Goal: Task Accomplishment & Management: Complete application form

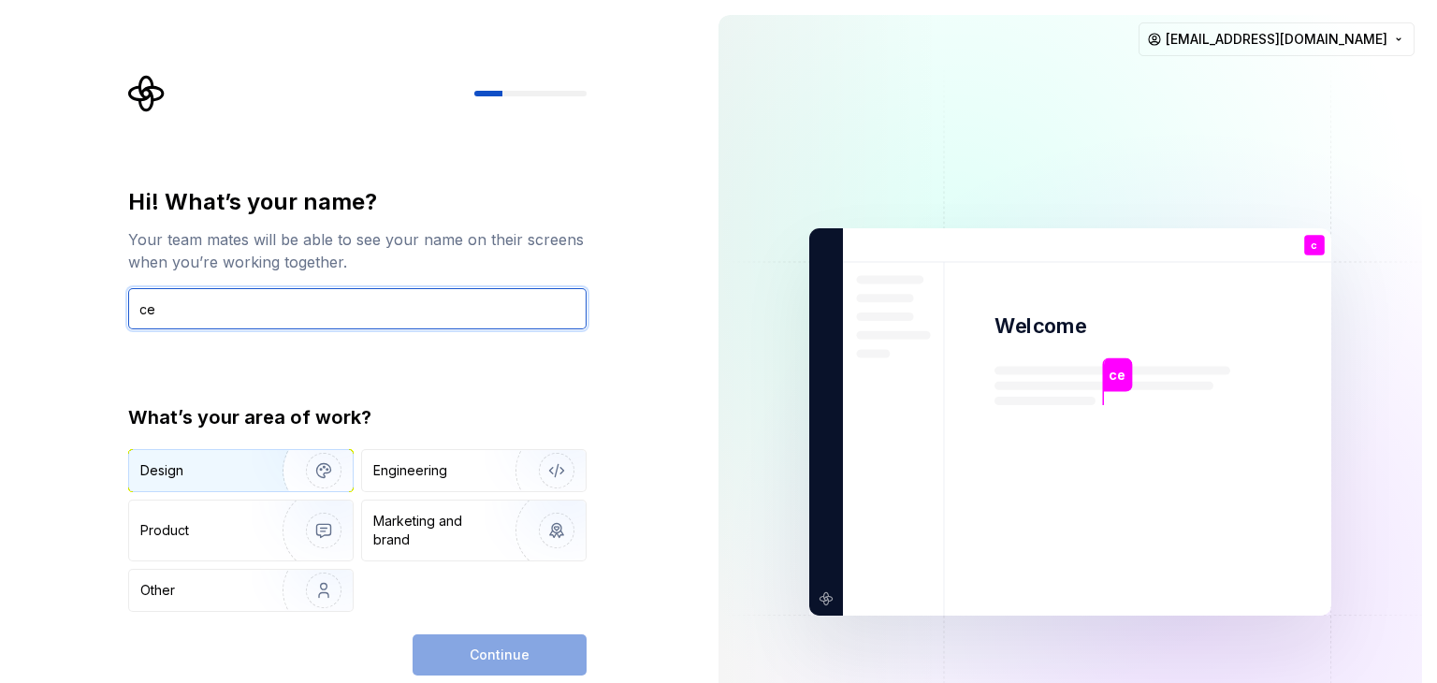
type input "ce"
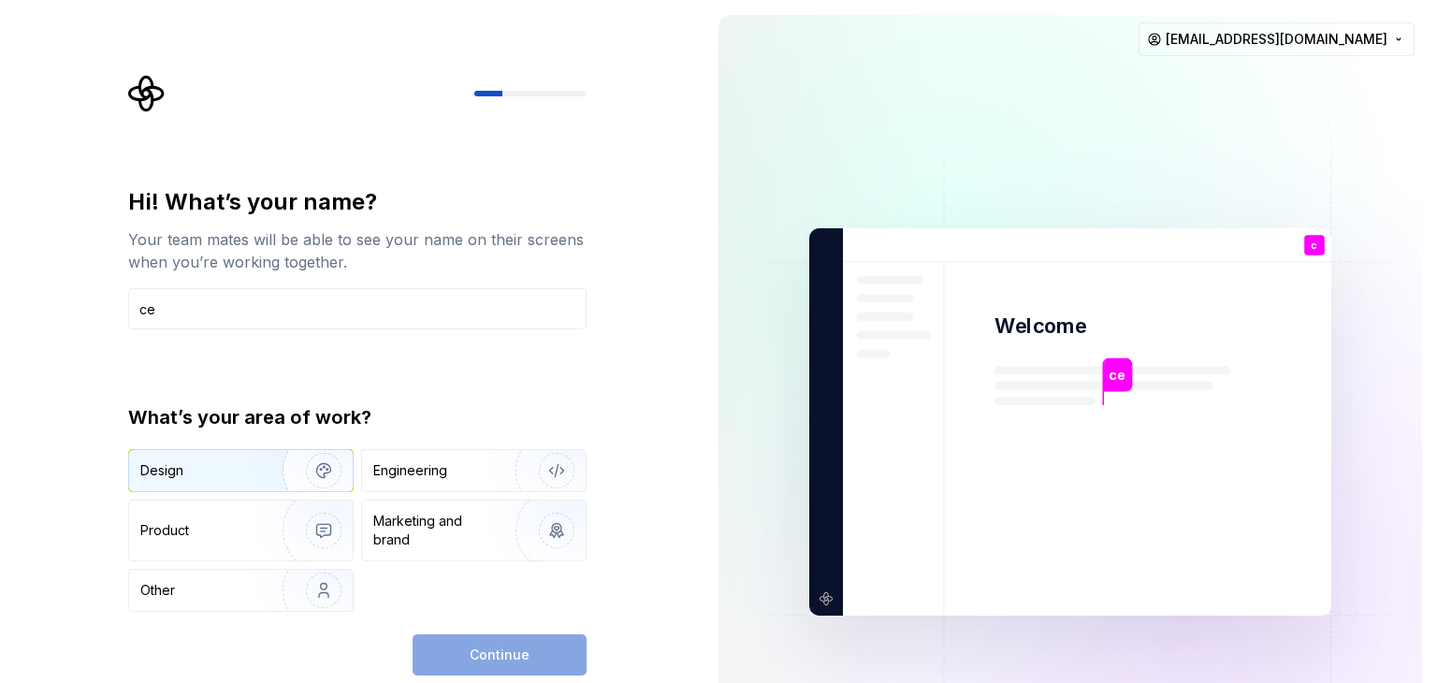
drag, startPoint x: 213, startPoint y: 471, endPoint x: 240, endPoint y: 465, distance: 27.9
click at [213, 471] on div "Design" at bounding box center [199, 470] width 118 height 19
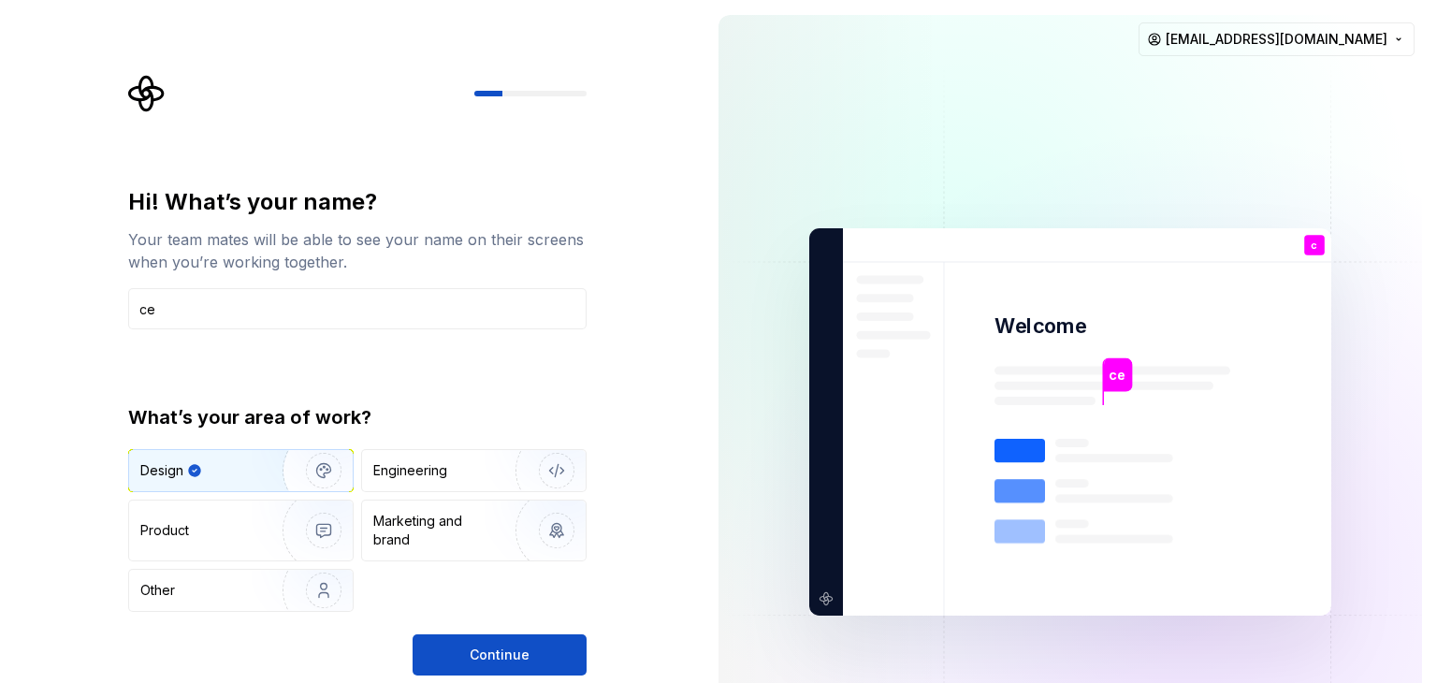
click at [490, 625] on div "Hi! What’s your name? Your team mates will be able to see your name on their sc…" at bounding box center [357, 431] width 458 height 488
click at [492, 630] on div "Hi! What’s your name? Your team mates will be able to see your name on their sc…" at bounding box center [357, 431] width 458 height 488
click at [503, 649] on span "Continue" at bounding box center [500, 654] width 60 height 19
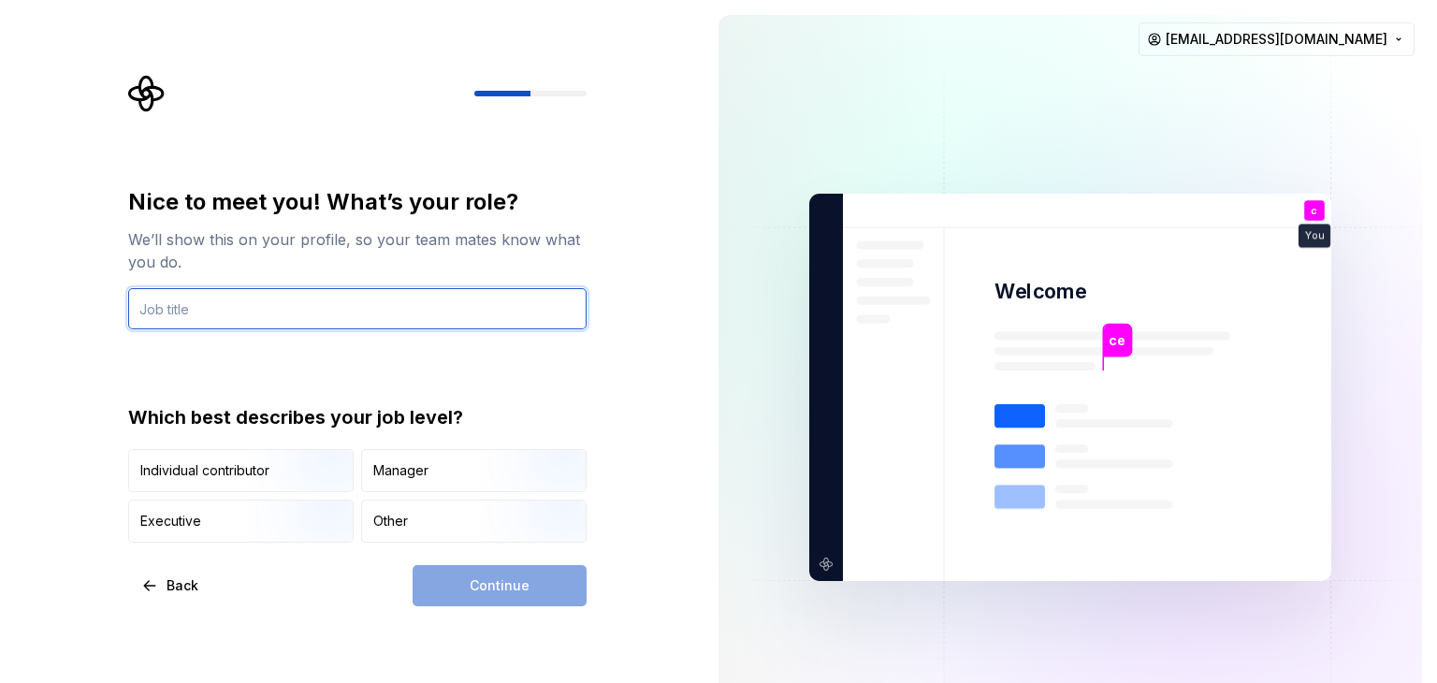
click at [341, 311] on input "text" at bounding box center [357, 308] width 458 height 41
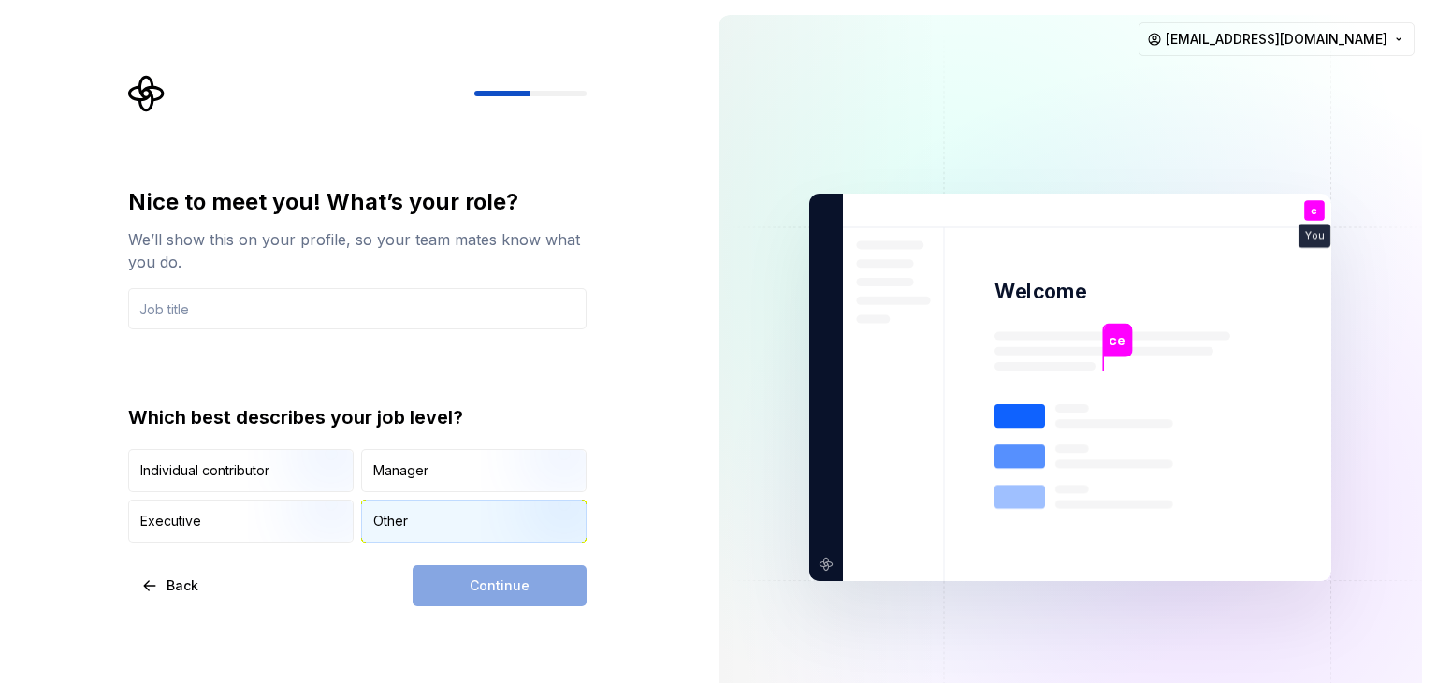
click at [408, 519] on div "Other" at bounding box center [474, 520] width 224 height 41
click at [378, 292] on input "text" at bounding box center [357, 308] width 458 height 41
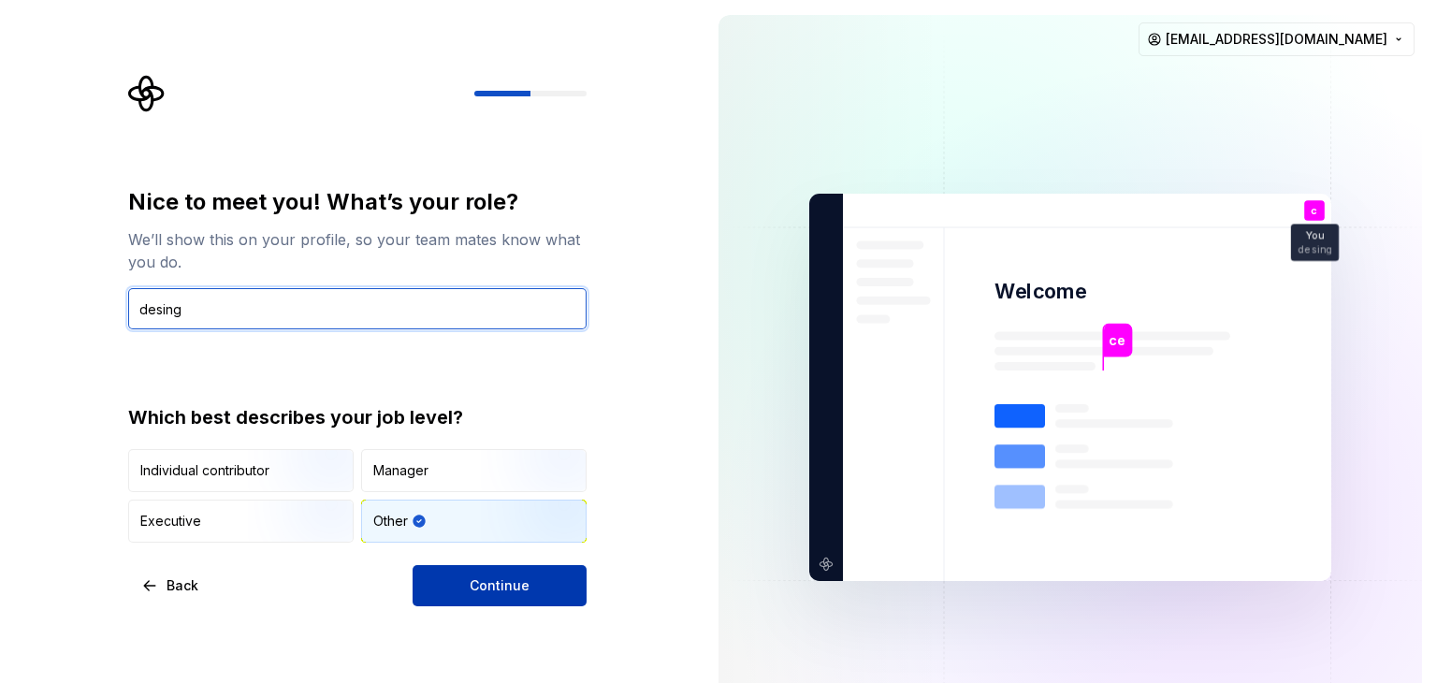
type input "desing"
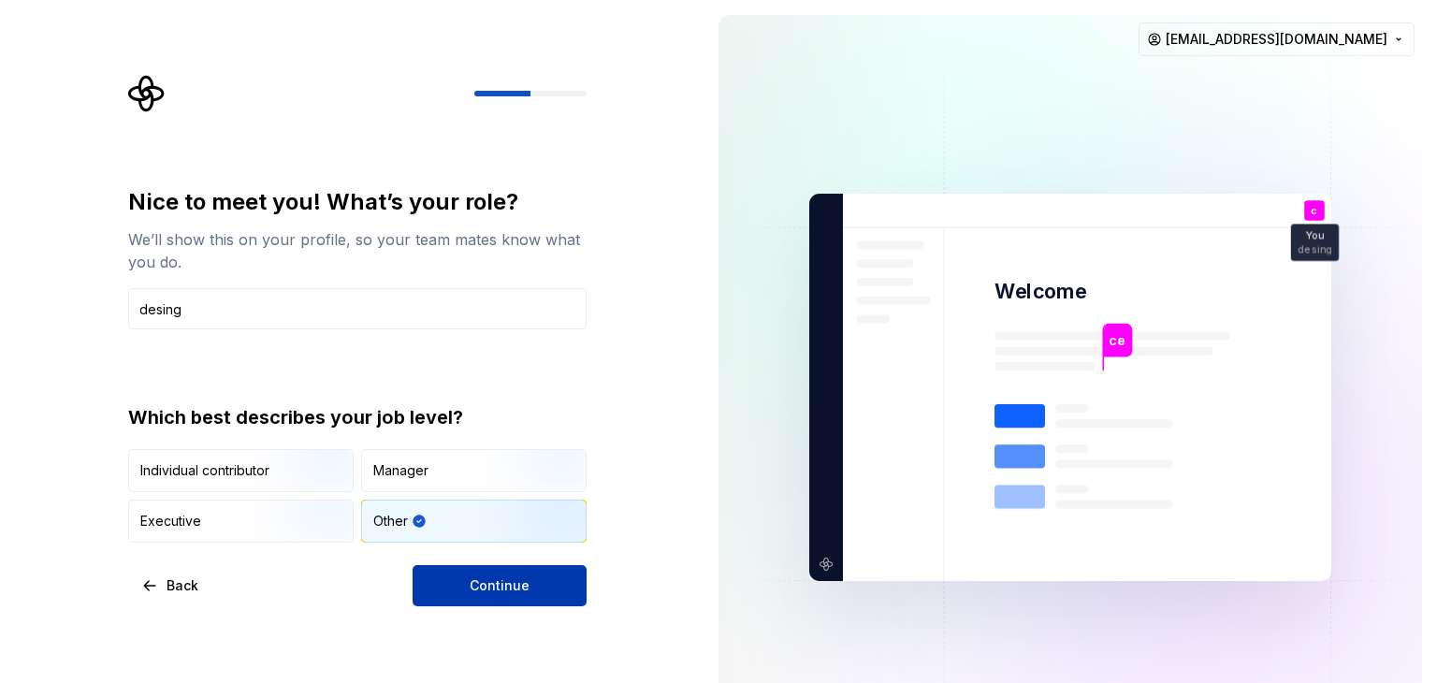
click at [518, 602] on button "Continue" at bounding box center [500, 585] width 174 height 41
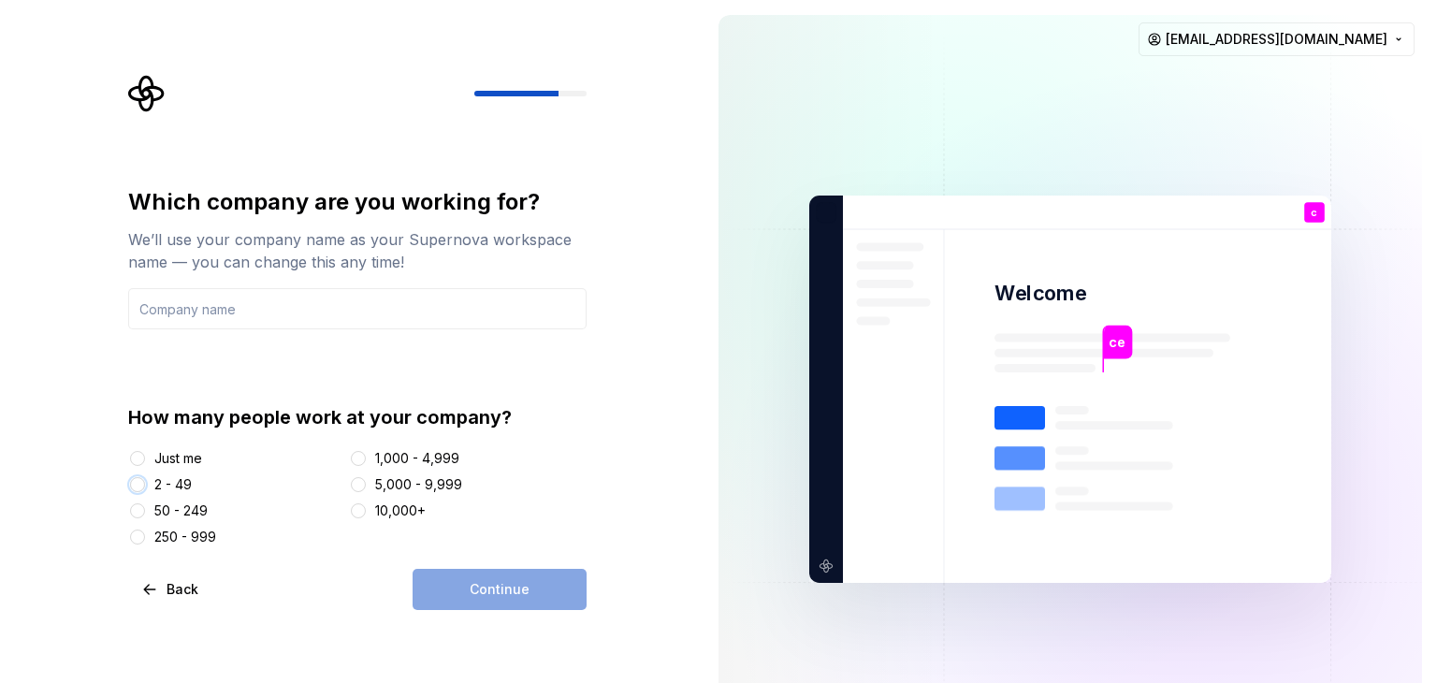
click at [132, 484] on button "2 - 49" at bounding box center [137, 484] width 15 height 15
click at [175, 468] on div "Just me 2 - 49 50 - 249 250 - 999 1,000 - 4,999 5,000 - 9,999 10,000+" at bounding box center [357, 497] width 458 height 97
click at [173, 456] on div "Just me" at bounding box center [178, 458] width 48 height 19
click at [145, 456] on button "Just me" at bounding box center [137, 458] width 15 height 15
click at [395, 334] on div "Which company are you working for? We’ll use your company name as your Supernov…" at bounding box center [357, 366] width 458 height 359
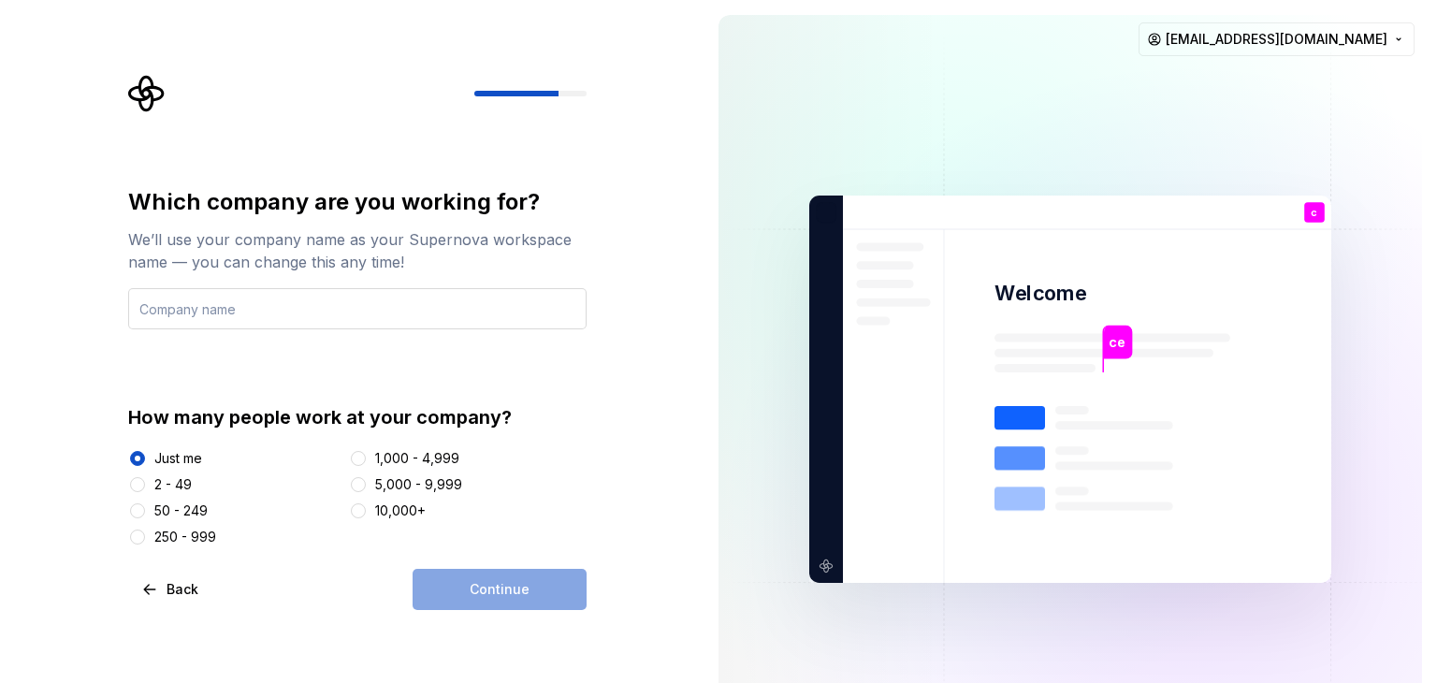
click at [404, 310] on input "text" at bounding box center [357, 308] width 458 height 41
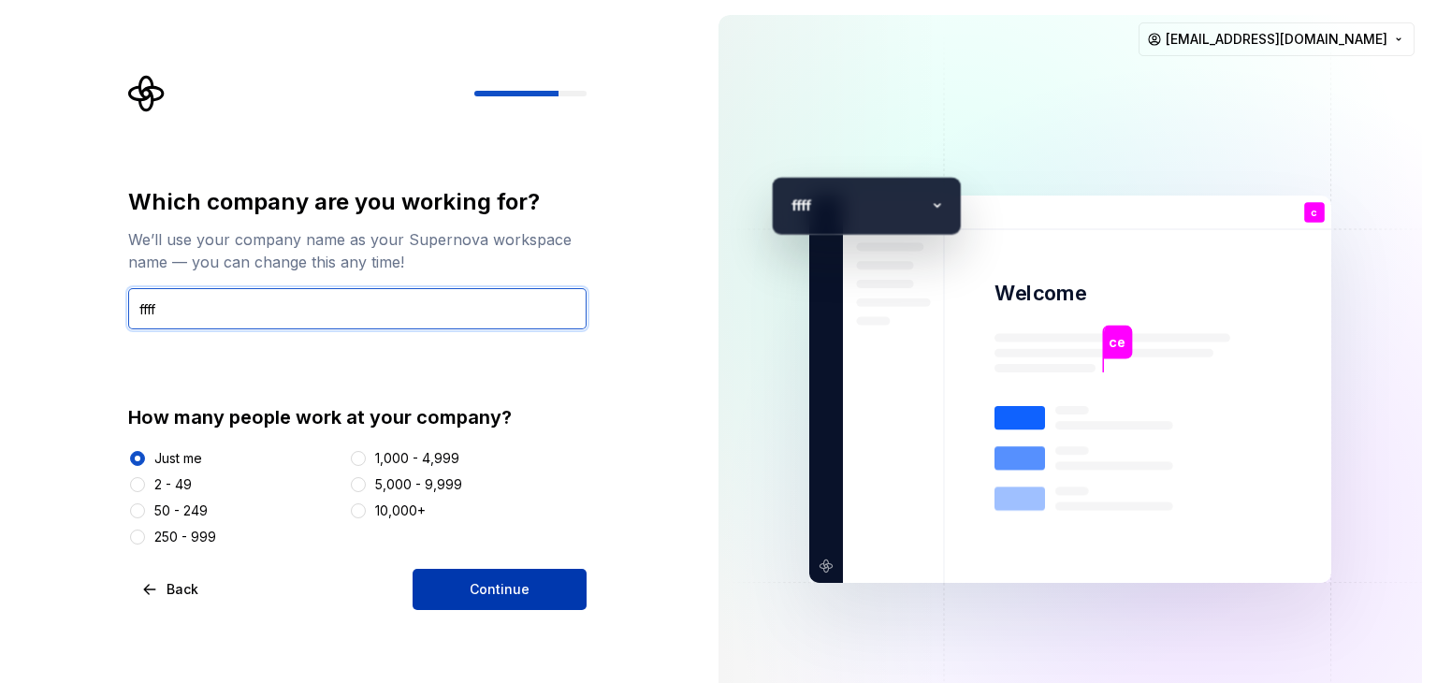
type input "ffff"
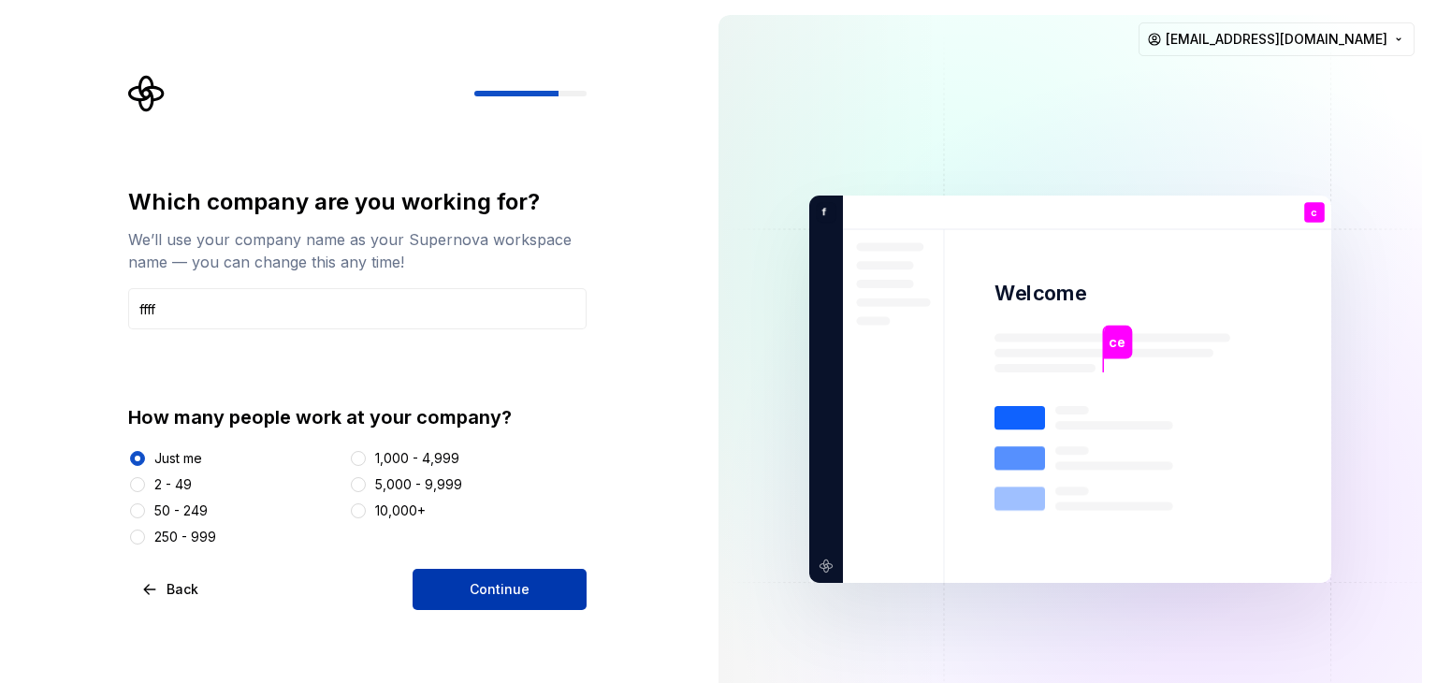
click at [520, 581] on span "Continue" at bounding box center [500, 589] width 60 height 19
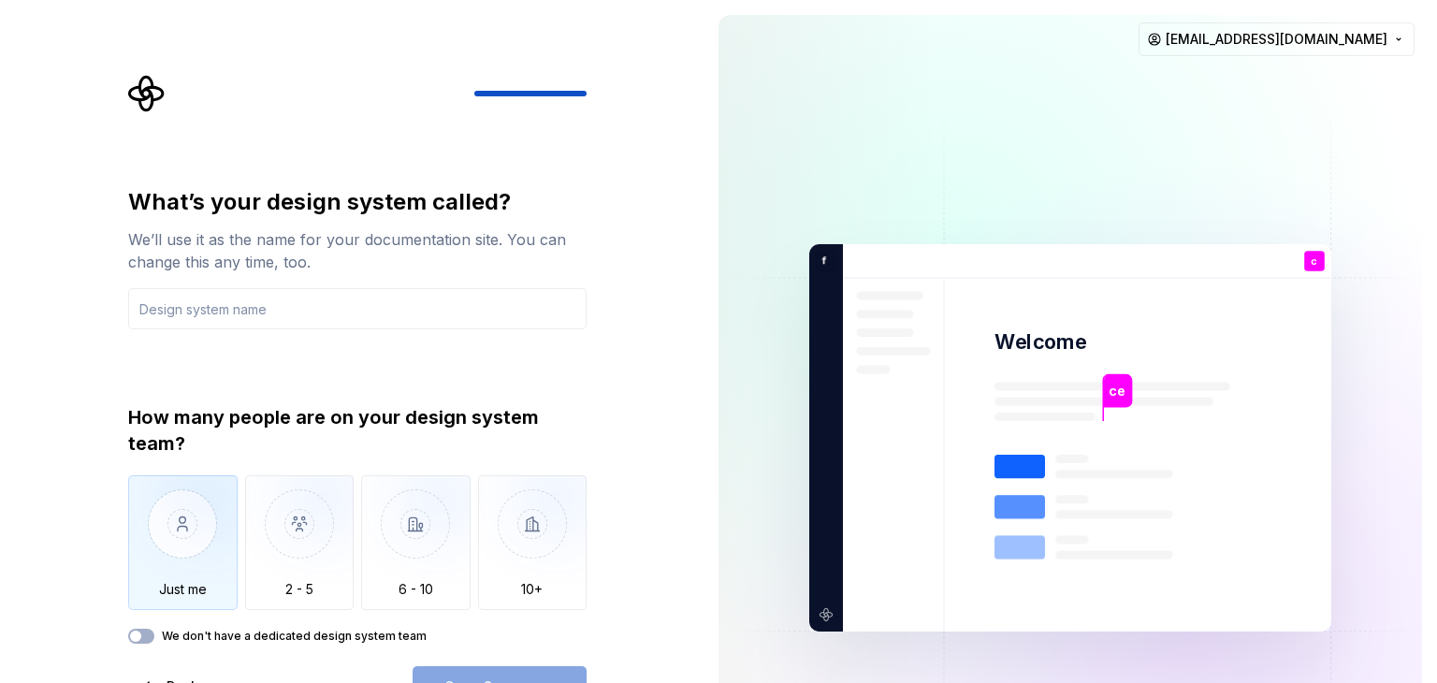
click at [210, 488] on img "button" at bounding box center [182, 537] width 109 height 125
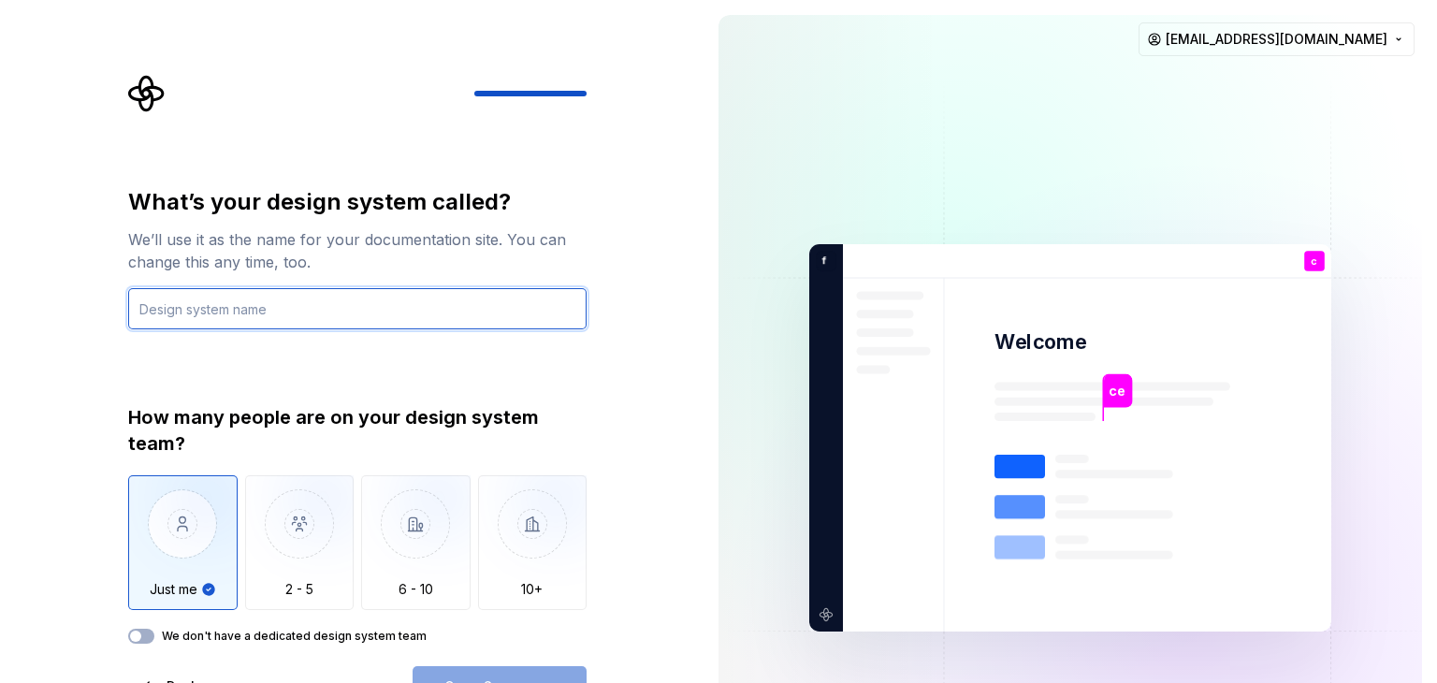
click at [277, 300] on input "text" at bounding box center [357, 308] width 458 height 41
type input "pppppppppp"
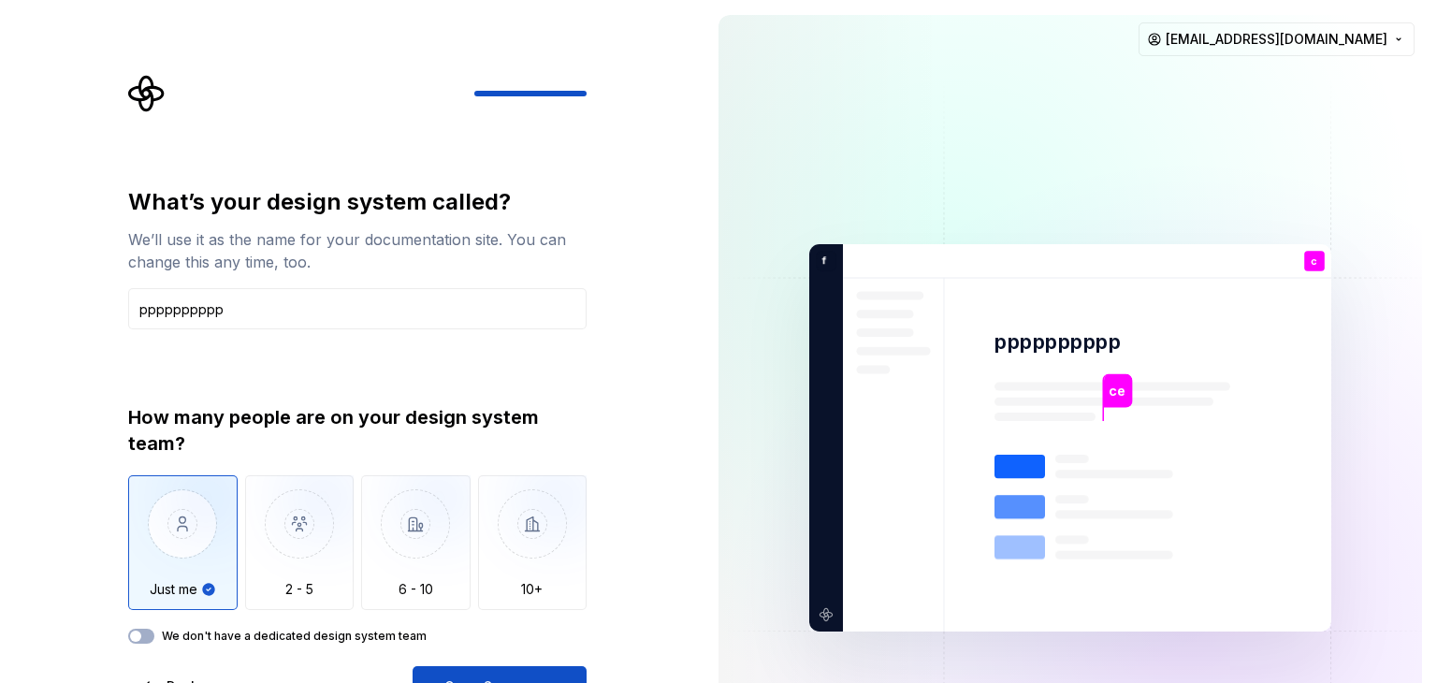
click at [549, 663] on div "What’s your design system called? We’ll use it as the name for your documentati…" at bounding box center [357, 447] width 458 height 520
click at [556, 674] on button "Open Supernova" at bounding box center [500, 686] width 174 height 41
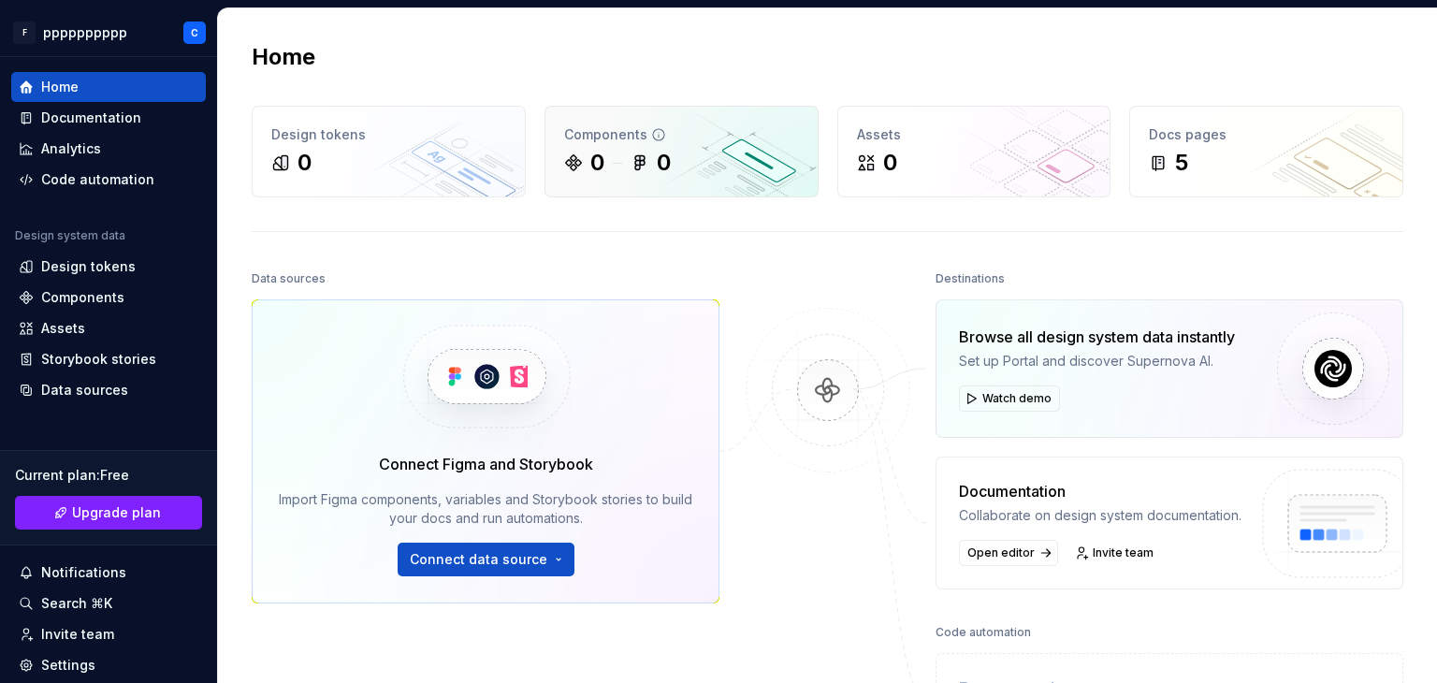
click at [722, 155] on div "0 0" at bounding box center [681, 163] width 235 height 30
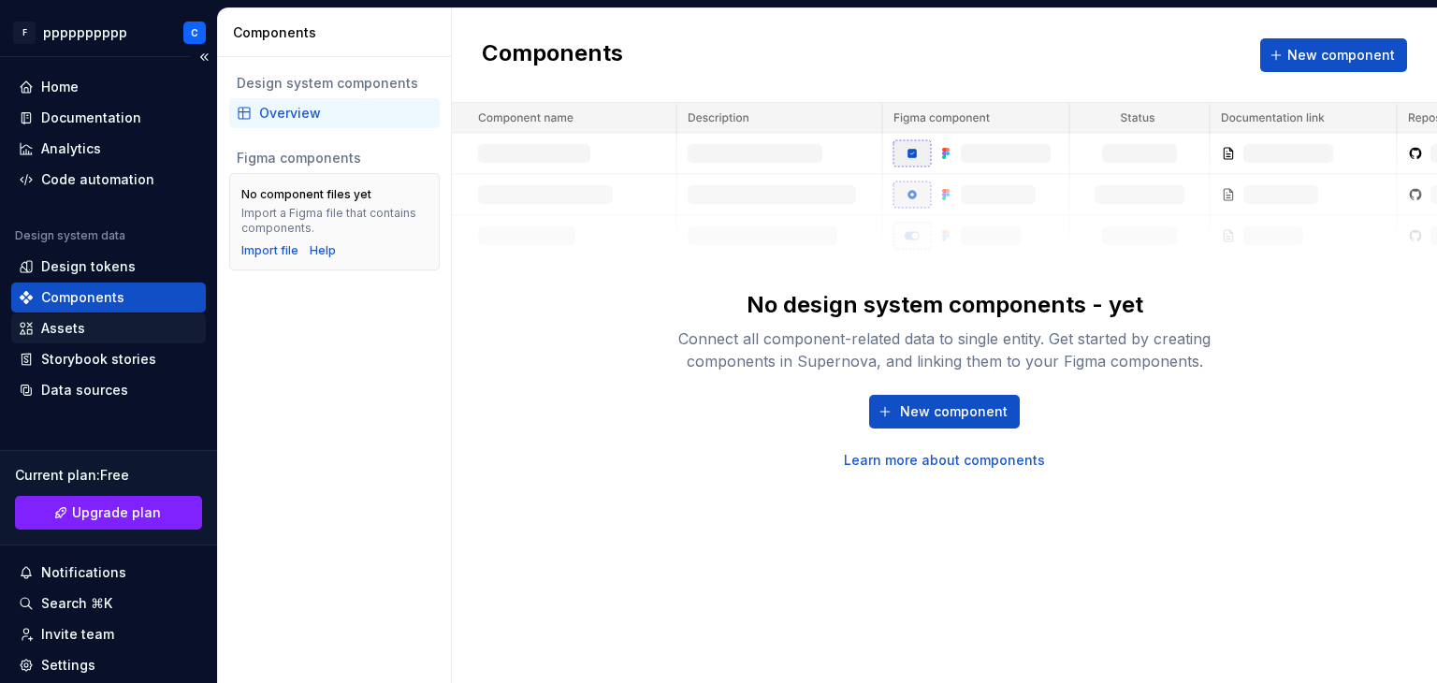
click at [86, 324] on div "Assets" at bounding box center [109, 328] width 180 height 19
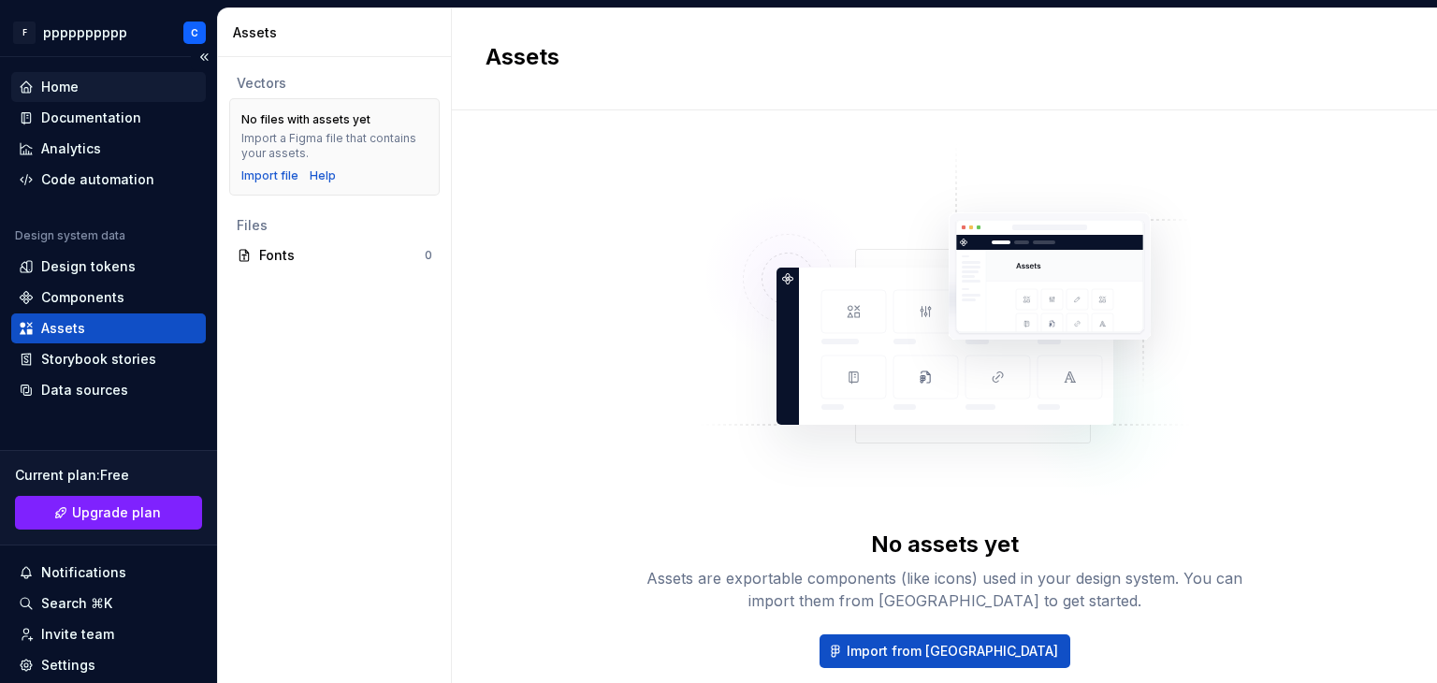
click at [83, 84] on div "Home" at bounding box center [109, 87] width 180 height 19
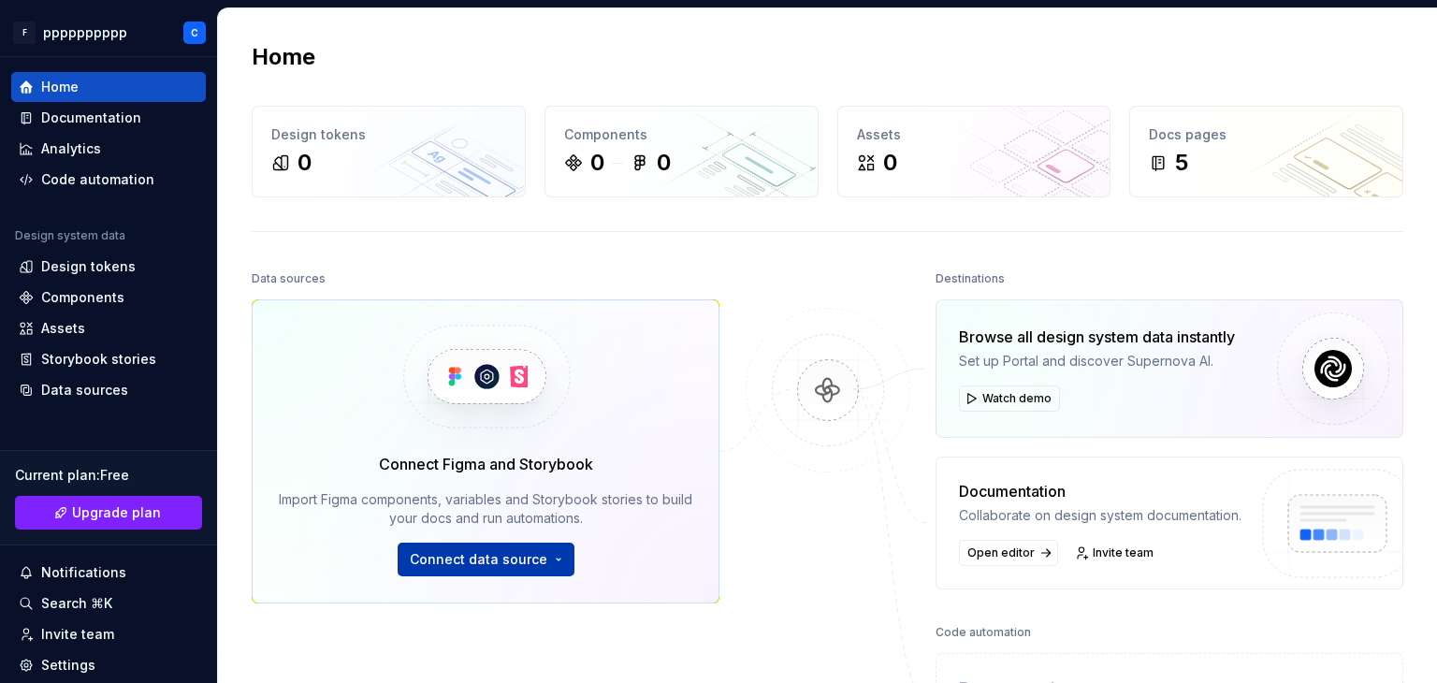
click at [518, 550] on span "Connect data source" at bounding box center [479, 559] width 138 height 19
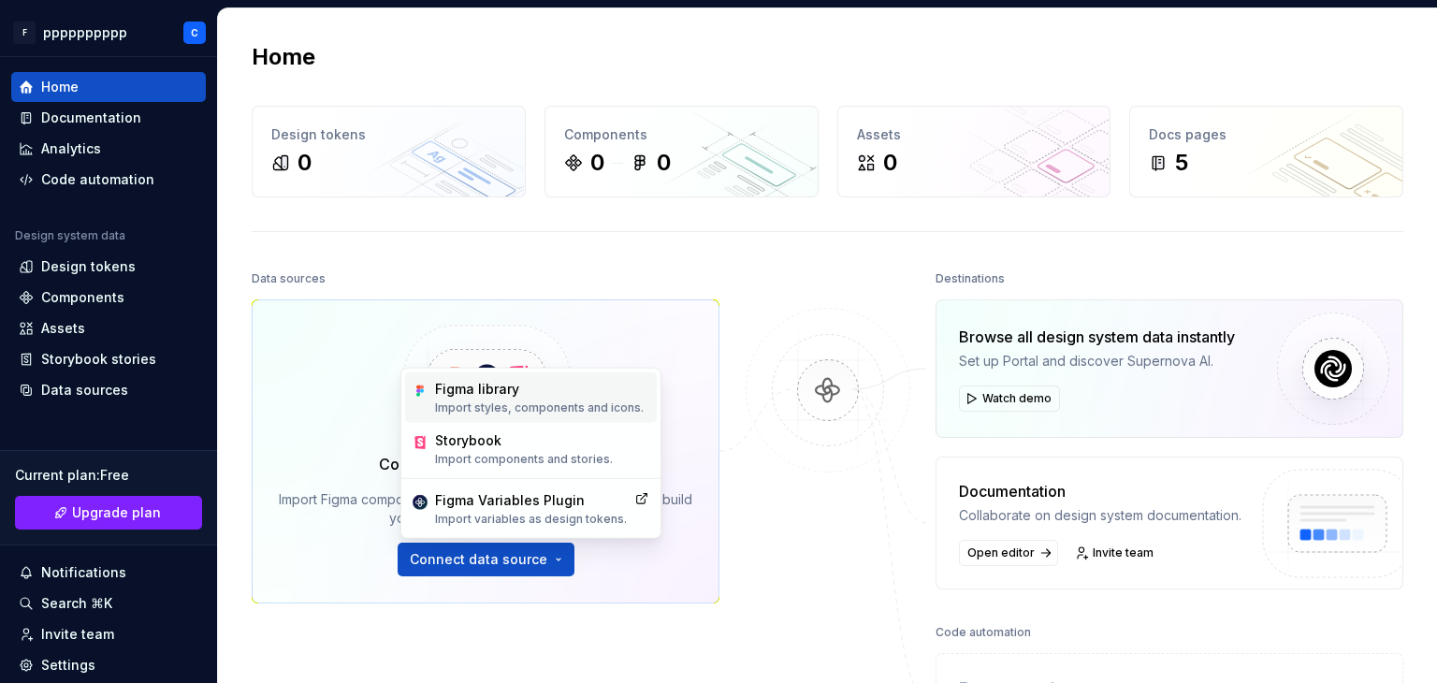
click at [531, 405] on p "Import styles, components and icons." at bounding box center [539, 407] width 209 height 15
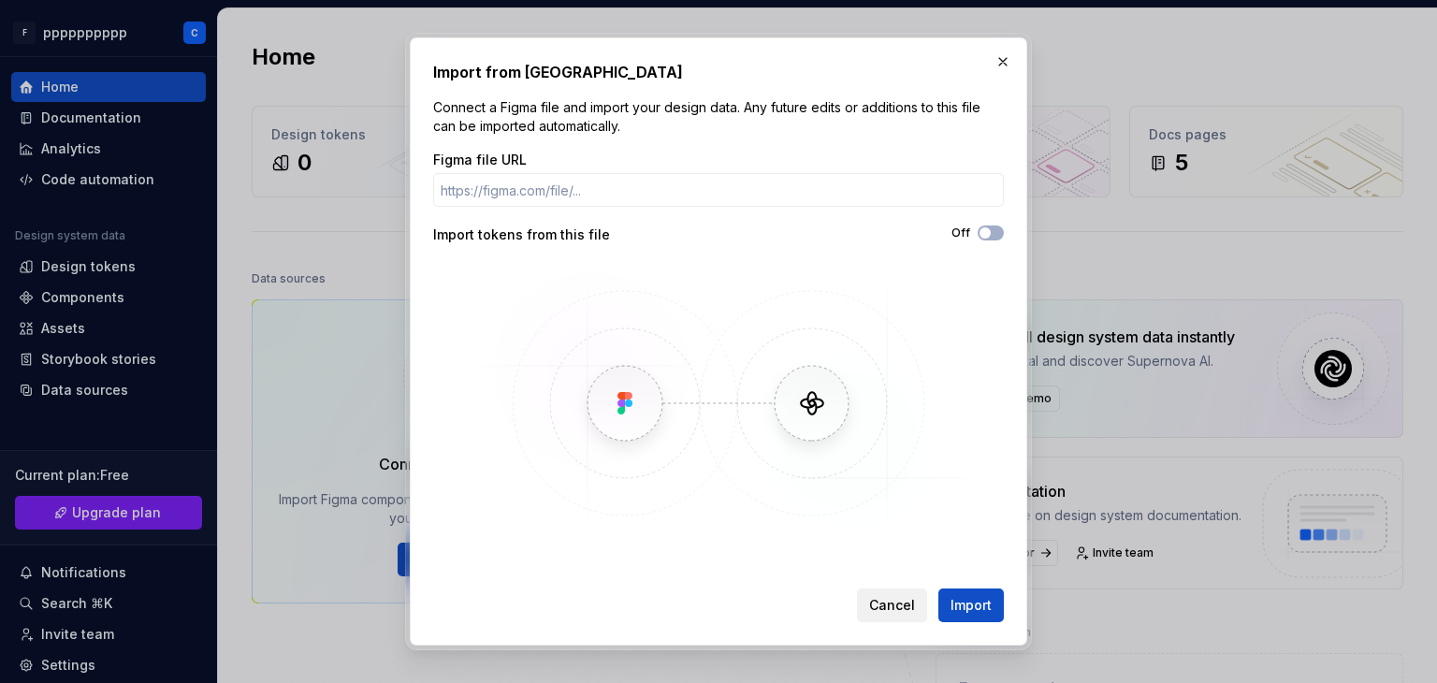
click at [904, 610] on span "Cancel" at bounding box center [892, 605] width 46 height 19
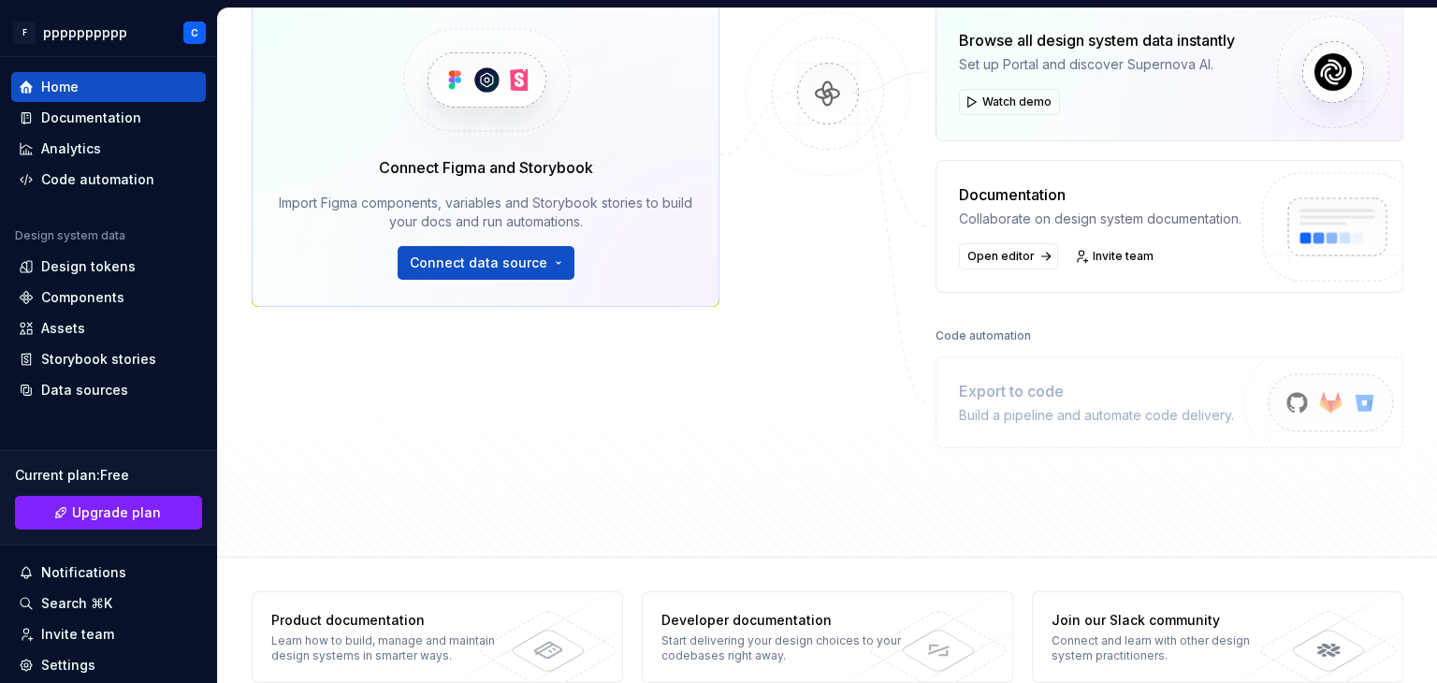
scroll to position [328, 0]
